Goal: Find specific fact: Find specific page/section

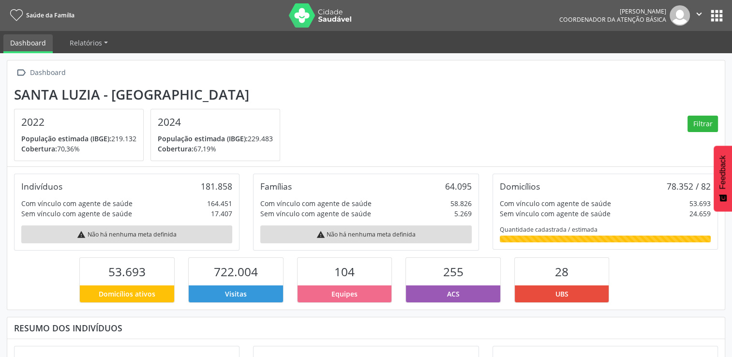
click at [717, 12] on button "apps" at bounding box center [717, 15] width 17 height 17
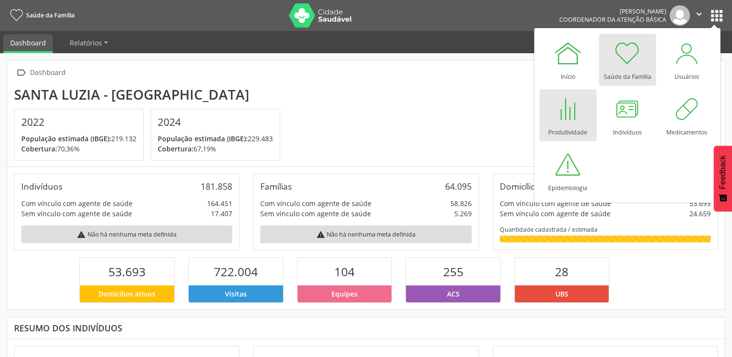
click at [569, 125] on div "Produtividade" at bounding box center [567, 129] width 39 height 13
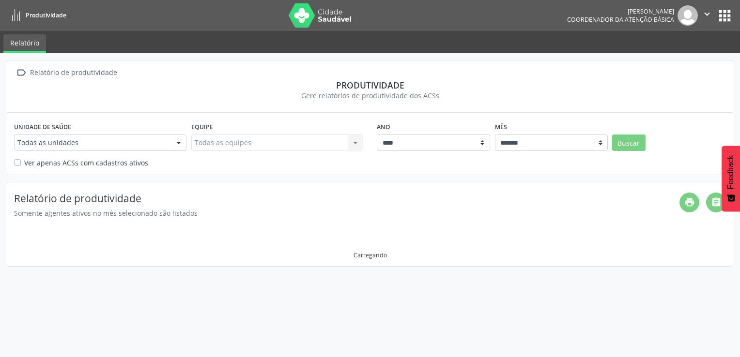
click at [182, 145] on div at bounding box center [178, 143] width 15 height 16
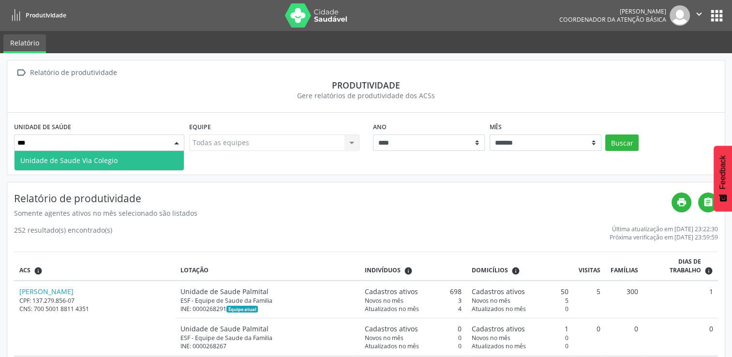
click at [136, 160] on span "Unidade de Saude Via Colegio" at bounding box center [99, 160] width 169 height 19
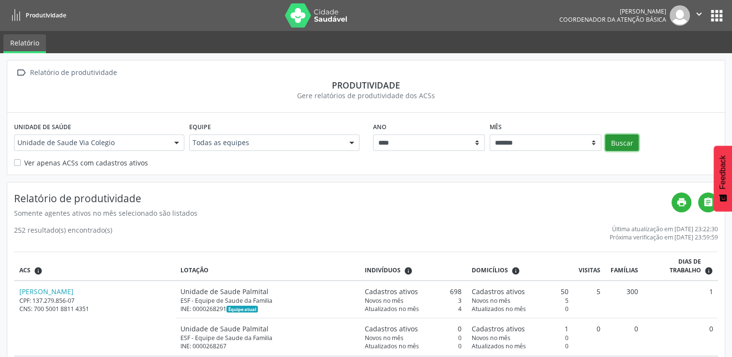
click at [620, 142] on button "Buscar" at bounding box center [621, 143] width 33 height 16
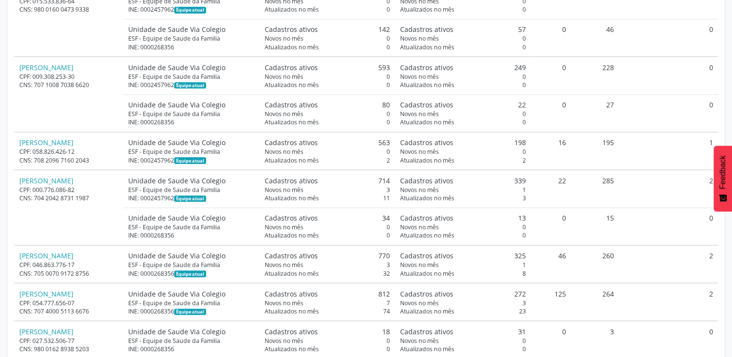
scroll to position [385, 0]
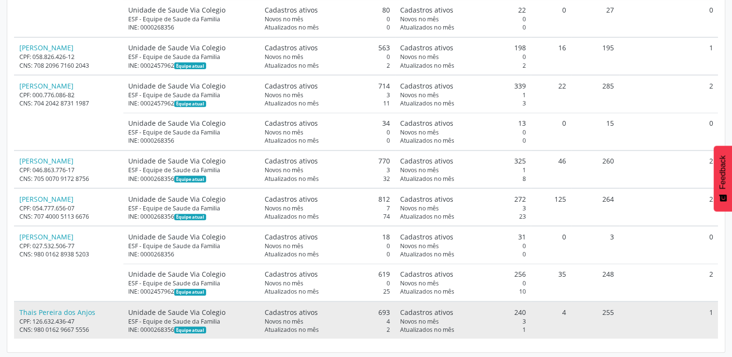
drag, startPoint x: 179, startPoint y: 327, endPoint x: 215, endPoint y: 330, distance: 36.4
click at [215, 330] on div "INE: 0000268356 Equipe atual" at bounding box center [191, 330] width 126 height 8
copy div "0000268356"
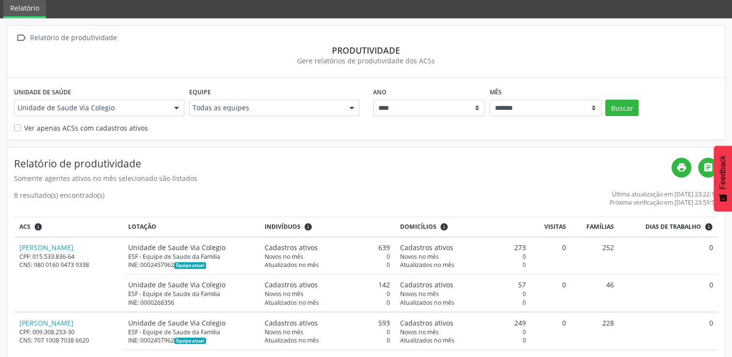
scroll to position [0, 0]
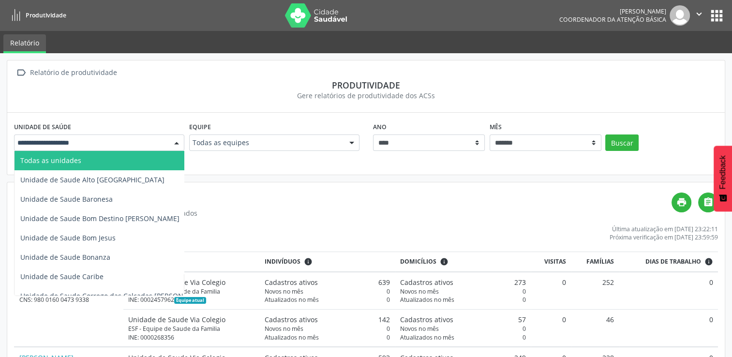
click at [180, 142] on div at bounding box center [176, 143] width 15 height 16
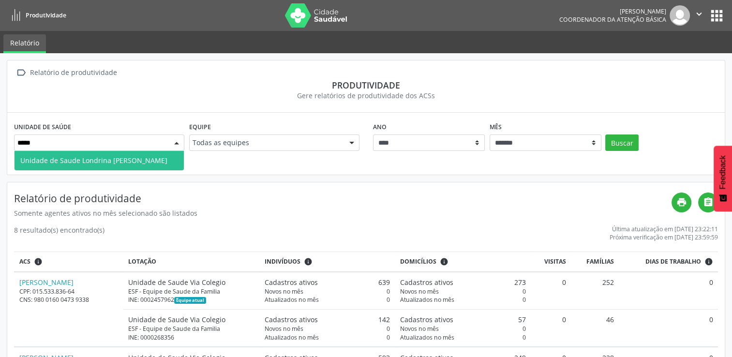
click at [151, 166] on span "Unidade de Saude Londrina [PERSON_NAME]" at bounding box center [99, 160] width 169 height 19
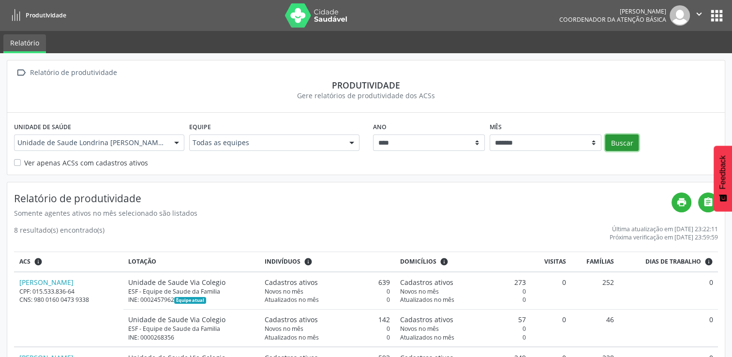
click at [621, 136] on button "Buscar" at bounding box center [621, 143] width 33 height 16
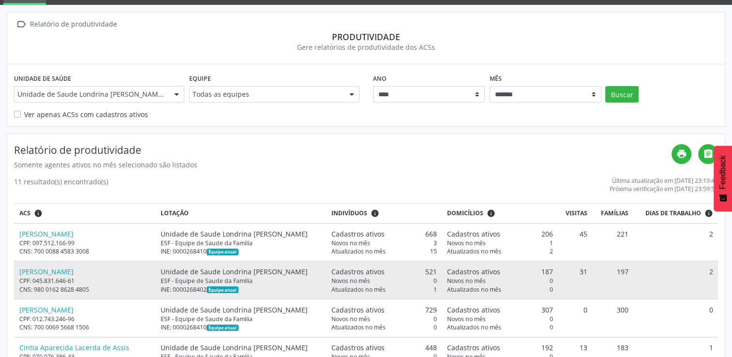
scroll to position [97, 0]
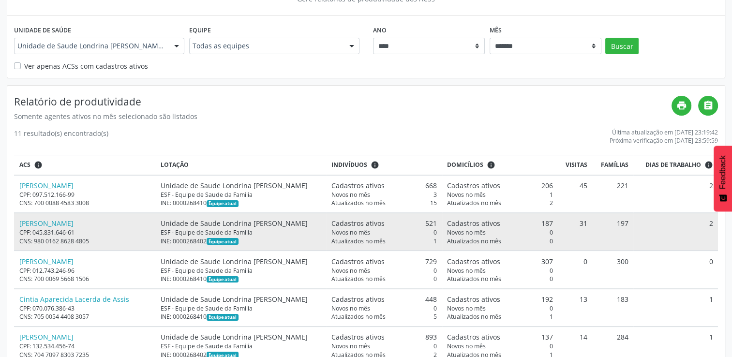
drag, startPoint x: 188, startPoint y: 242, endPoint x: 209, endPoint y: 242, distance: 20.8
click at [209, 242] on div "INE: 0000268402 Equipe atual" at bounding box center [241, 241] width 160 height 8
drag, startPoint x: 209, startPoint y: 242, endPoint x: 203, endPoint y: 243, distance: 5.8
copy div "268402"
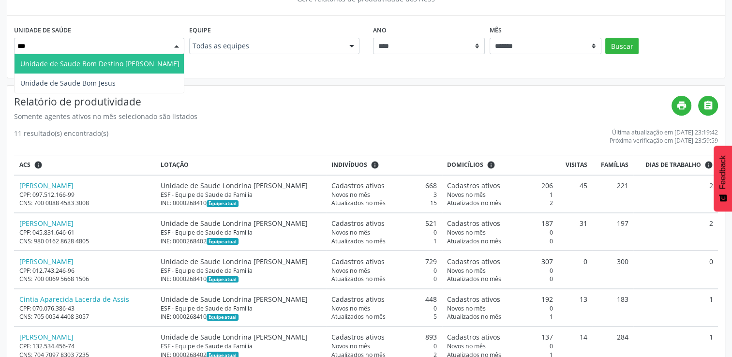
click at [129, 58] on span "Unidade de Saude Bom Destino [PERSON_NAME]" at bounding box center [100, 63] width 171 height 19
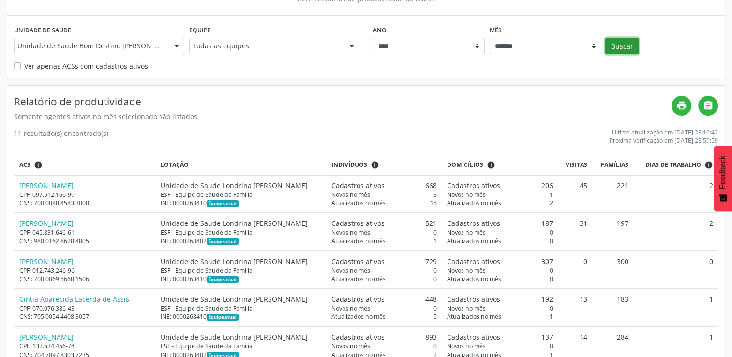
click at [622, 44] on button "Buscar" at bounding box center [621, 46] width 33 height 16
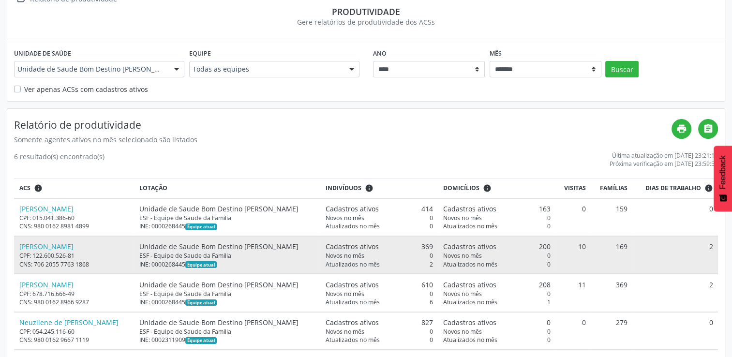
scroll to position [0, 0]
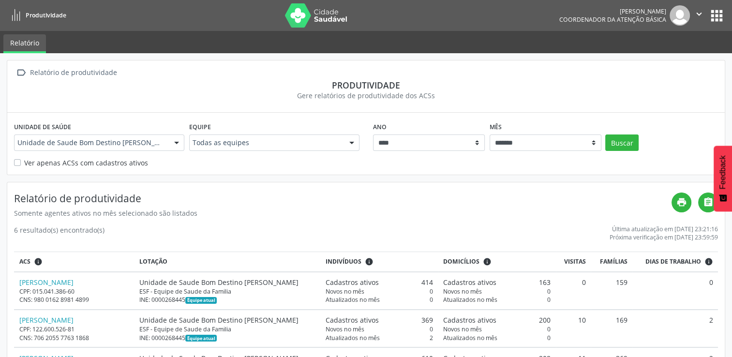
click at [176, 142] on div at bounding box center [176, 143] width 15 height 16
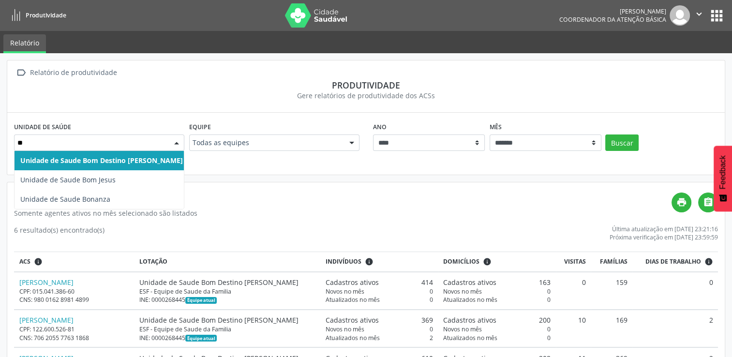
type input "***"
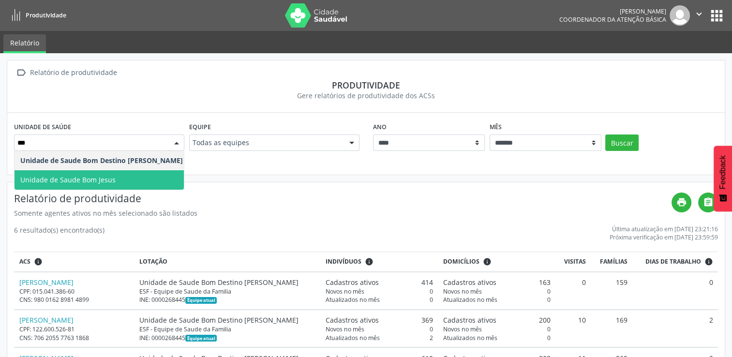
click at [126, 176] on span "Unidade de Saude Bom Jesus" at bounding box center [102, 179] width 174 height 19
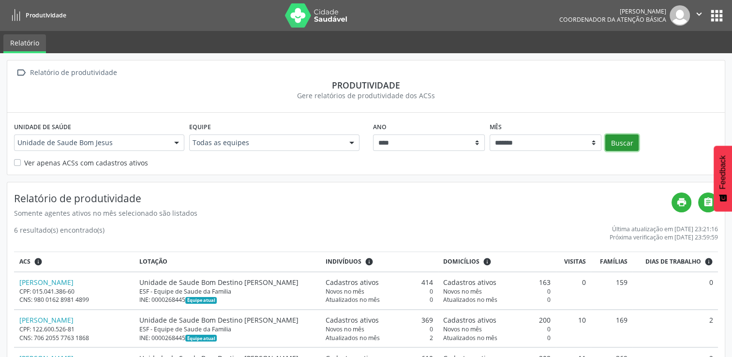
click at [618, 146] on button "Buscar" at bounding box center [621, 143] width 33 height 16
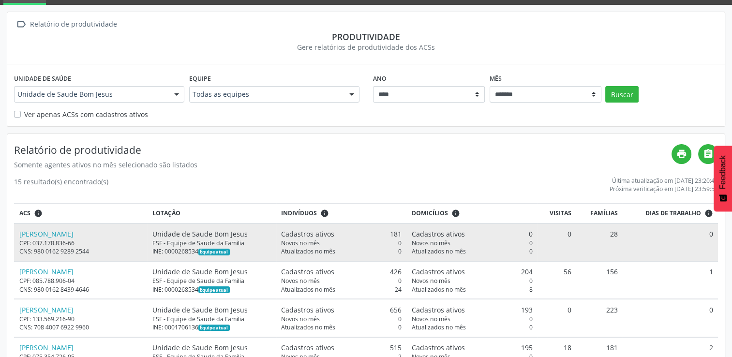
scroll to position [97, 0]
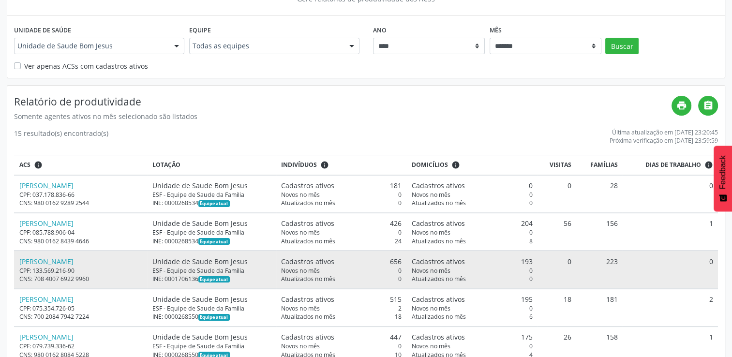
drag, startPoint x: 210, startPoint y: 278, endPoint x: 232, endPoint y: 283, distance: 23.4
click at [232, 283] on td "Unidade de Saude Bom Jesus ESF - Equipe de Saude da Familia INE: 0001706136 Equ…" at bounding box center [211, 270] width 129 height 38
drag, startPoint x: 232, startPoint y: 283, endPoint x: 219, endPoint y: 276, distance: 15.4
copy div "1706136"
